Goal: Transaction & Acquisition: Purchase product/service

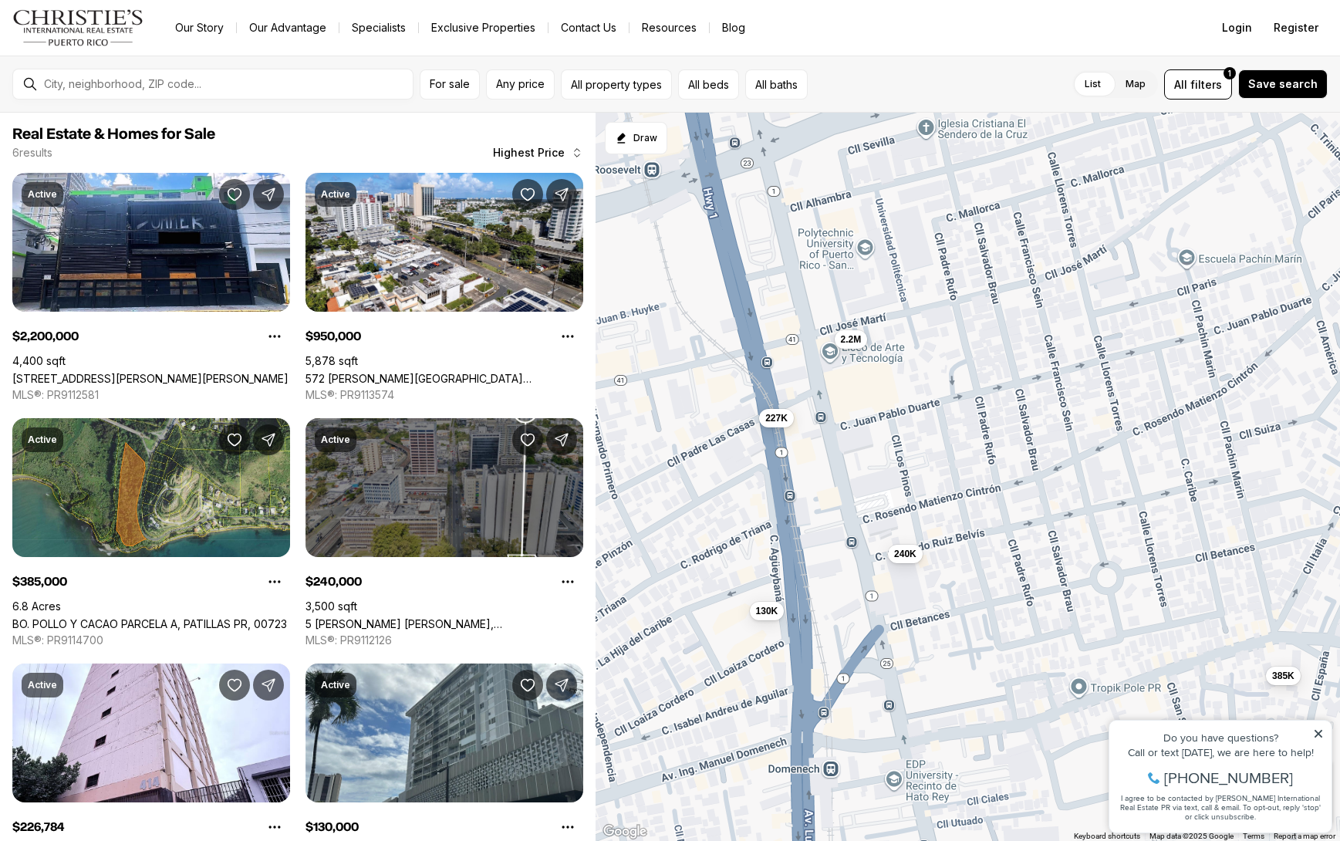
drag, startPoint x: 937, startPoint y: 280, endPoint x: 985, endPoint y: 322, distance: 64.0
click at [985, 322] on div "2.2M 950K 385K 240K 227K 130K" at bounding box center [968, 477] width 745 height 729
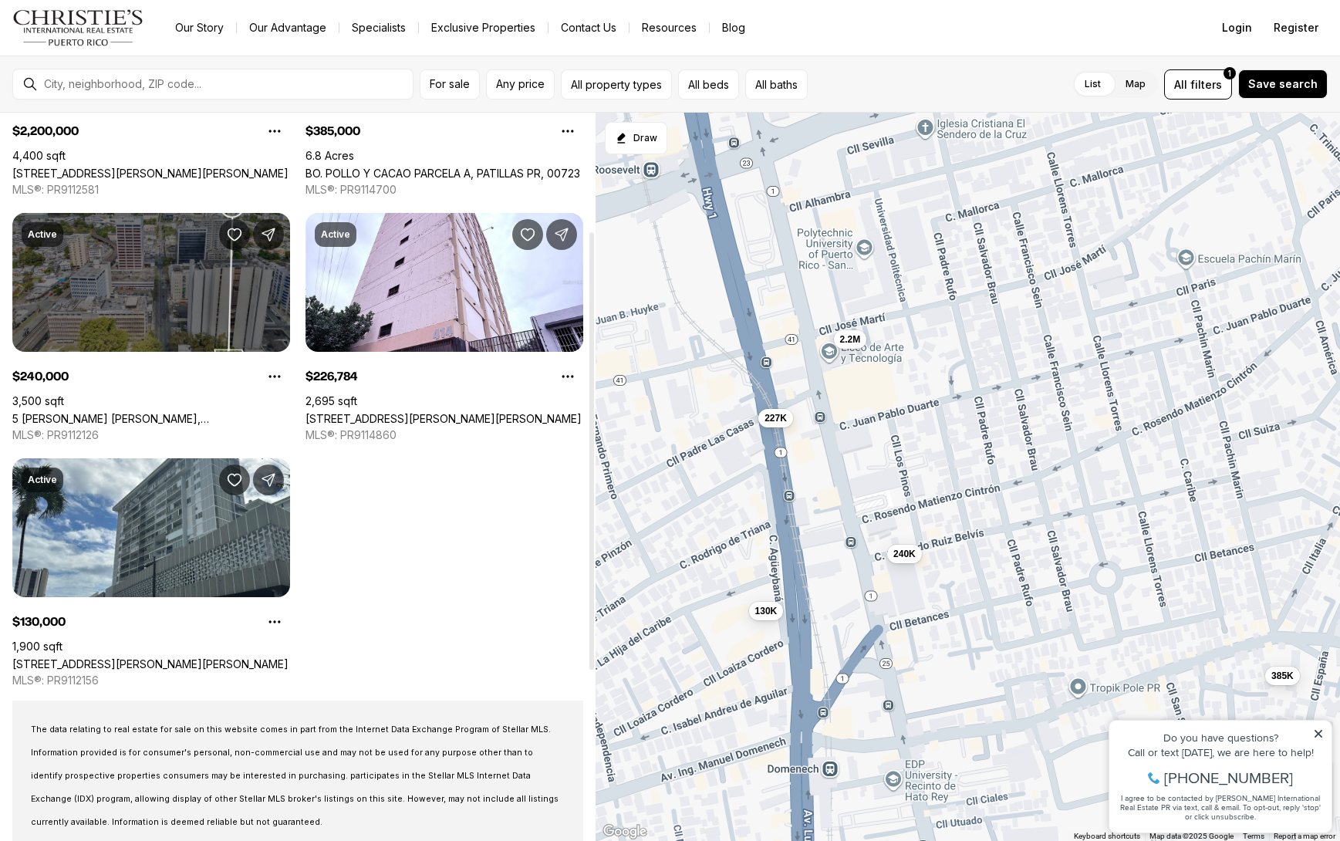
scroll to position [206, 0]
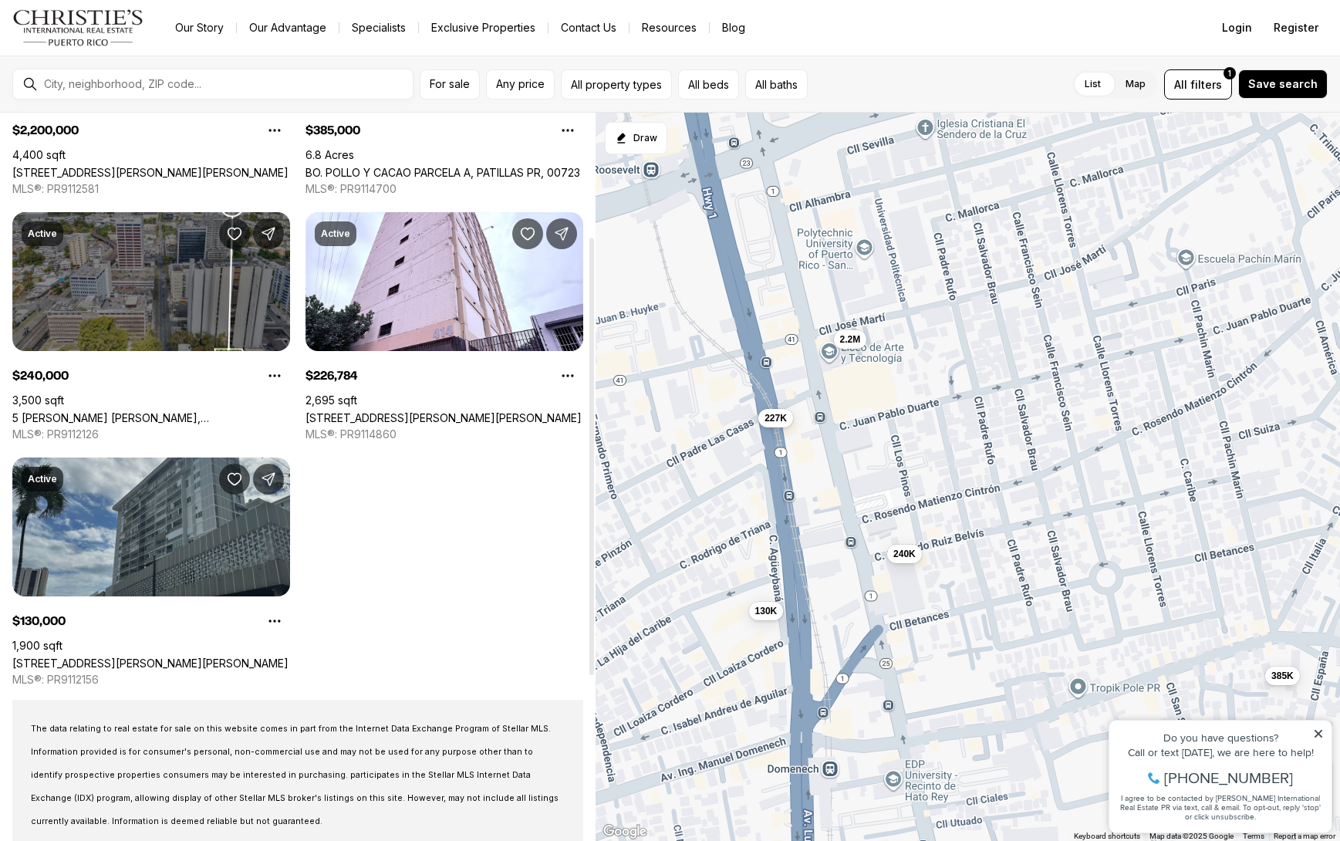
click at [178, 657] on link "[STREET_ADDRESS][PERSON_NAME][PERSON_NAME]" at bounding box center [150, 663] width 276 height 13
